Goal: Find specific page/section: Find specific page/section

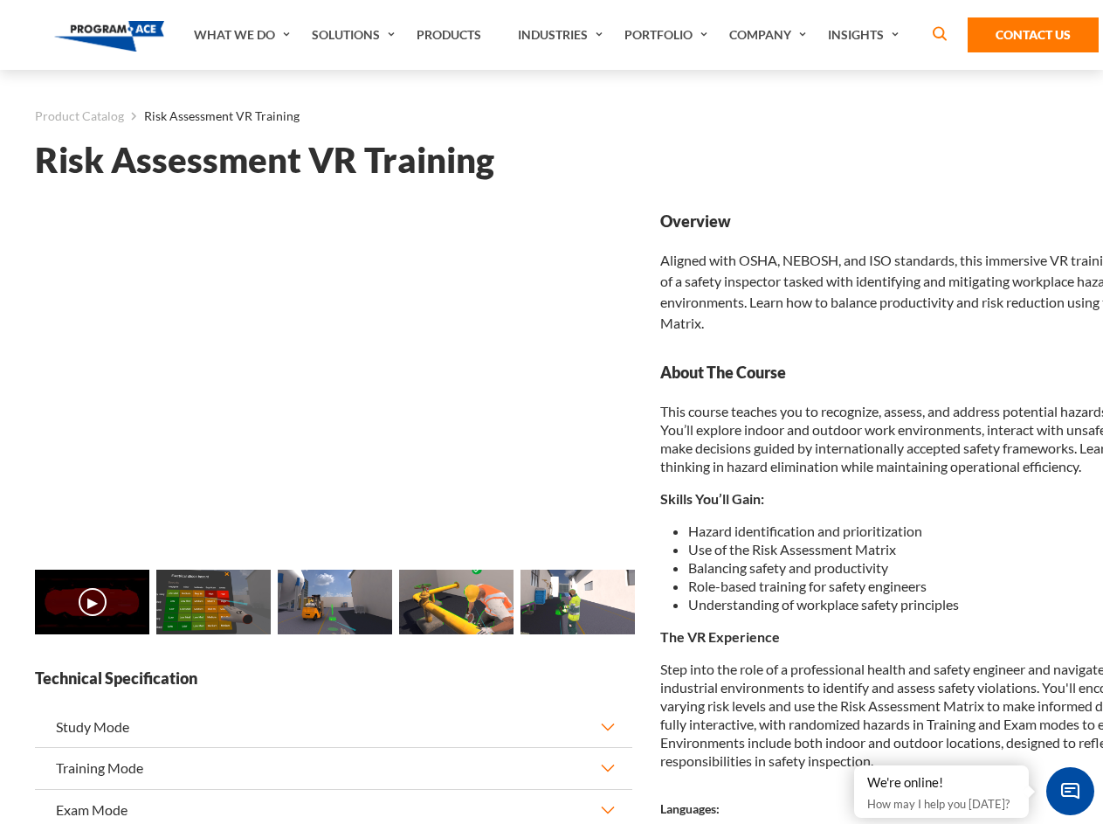
click at [355, 35] on link "Solutions" at bounding box center [355, 35] width 105 height 70
click at [0, 0] on div "AI & Computer Vision Solutions Computer Vision Quality Control AI tools for fas…" at bounding box center [0, 0] width 0 height 0
click at [0, 0] on div "AI & Computer Vision Solutions Virtual Training Solutions Virtual Tour Solution…" at bounding box center [0, 0] width 0 height 0
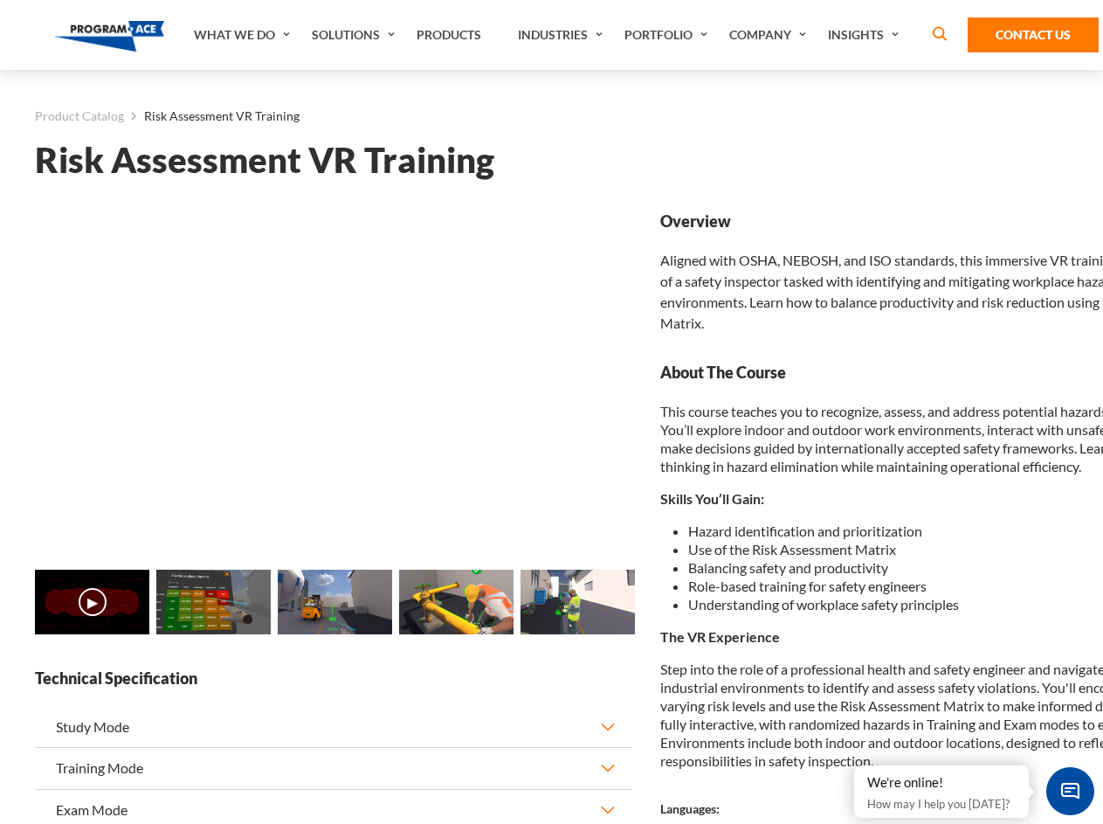
click at [0, 0] on div "AI & Computer Vision Solutions Virtual Training Solutions Virtual Tour Solution…" at bounding box center [0, 0] width 0 height 0
click at [0, 0] on div "AI & Computer Vision Solutions Computer Vision Quality Control AI tools for fas…" at bounding box center [0, 0] width 0 height 0
